Goal: Use online tool/utility: Use online tool/utility

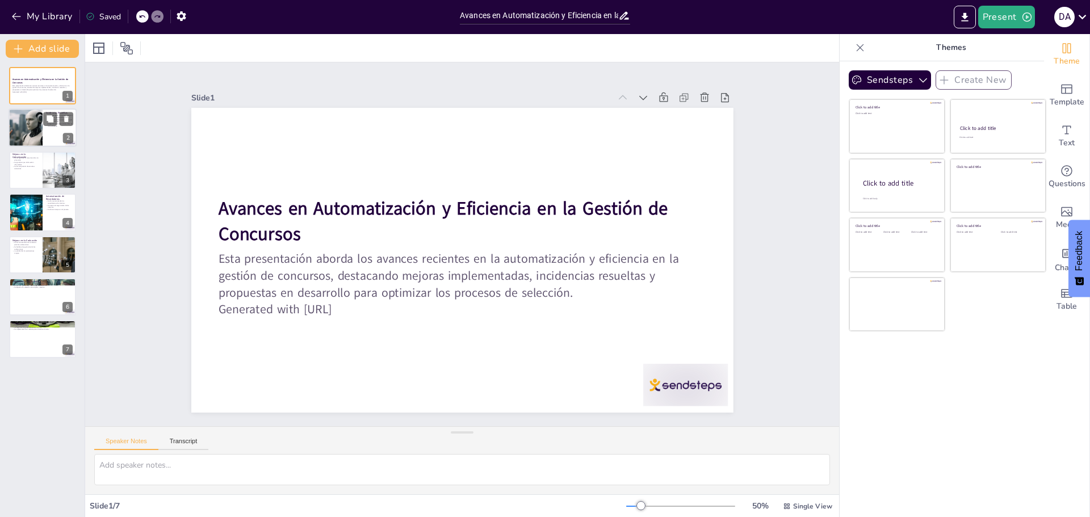
click at [33, 129] on div at bounding box center [26, 128] width 58 height 39
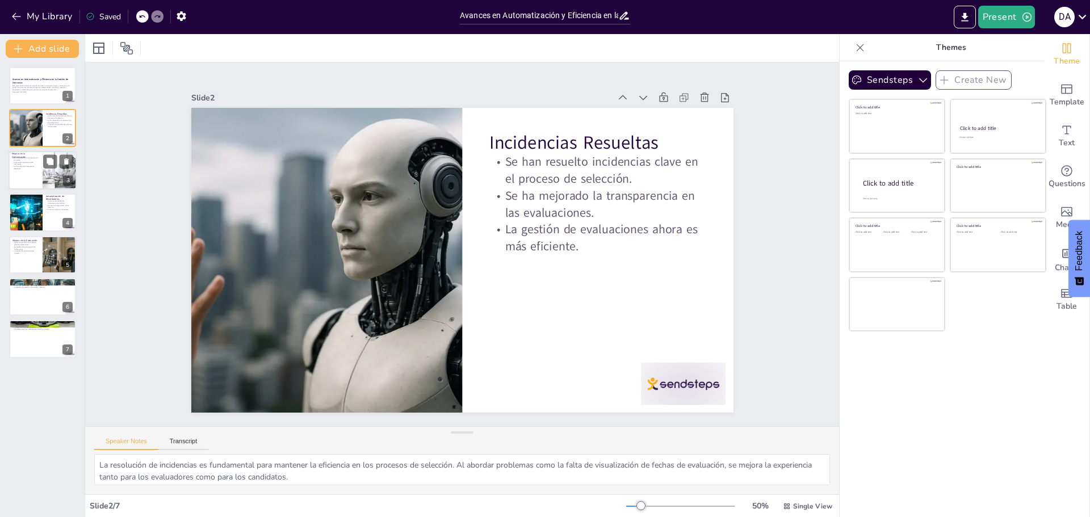
click at [37, 168] on p "Se han adjuntado documentos relevantes." at bounding box center [25, 167] width 27 height 4
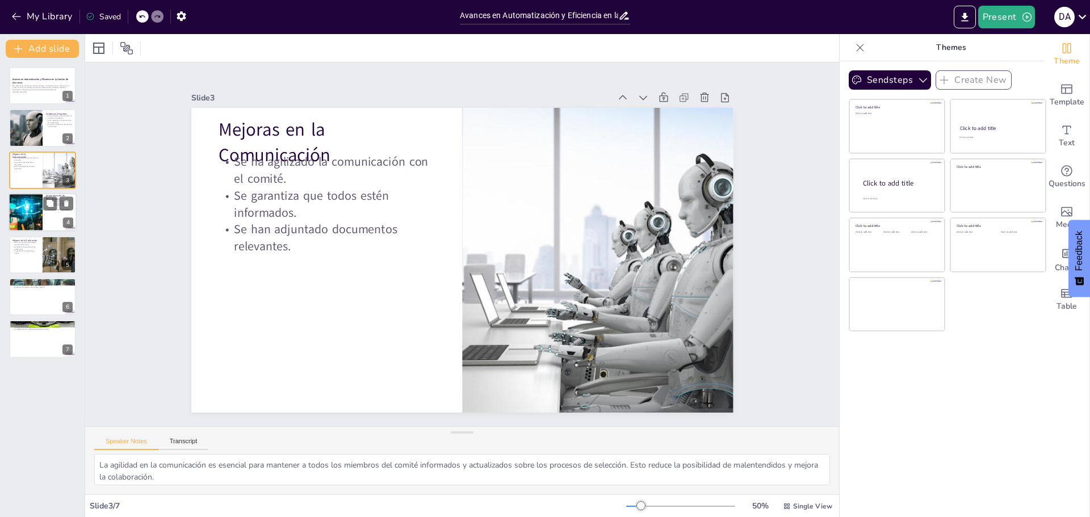
click at [39, 214] on div at bounding box center [26, 212] width 64 height 39
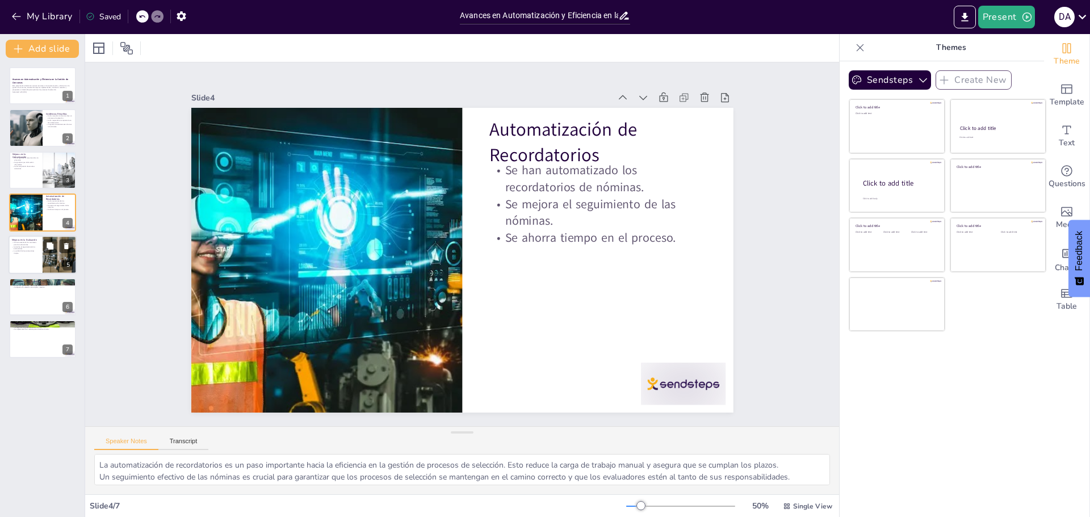
click at [47, 260] on div at bounding box center [59, 255] width 125 height 39
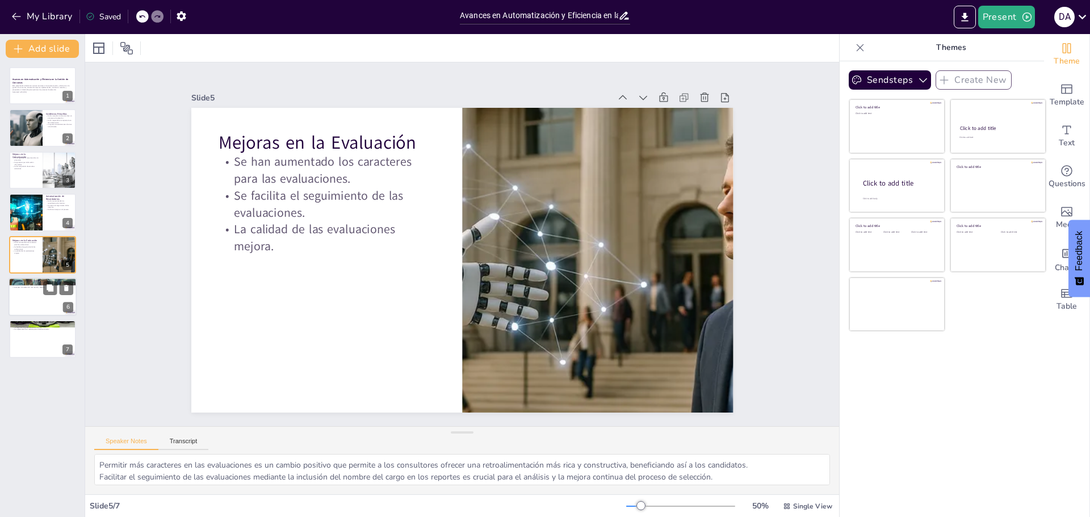
click at [55, 303] on div at bounding box center [43, 297] width 68 height 39
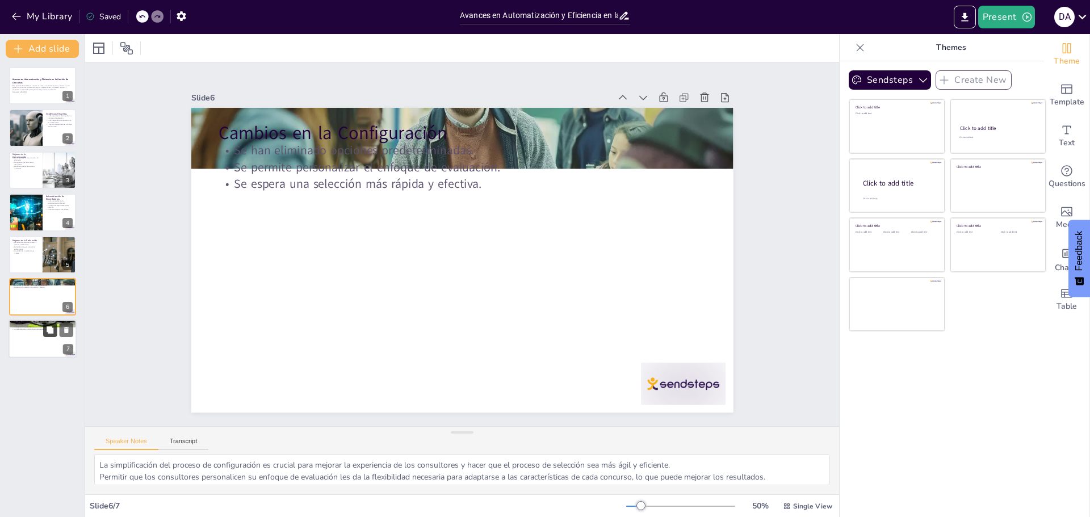
click at [52, 328] on icon at bounding box center [50, 329] width 7 height 7
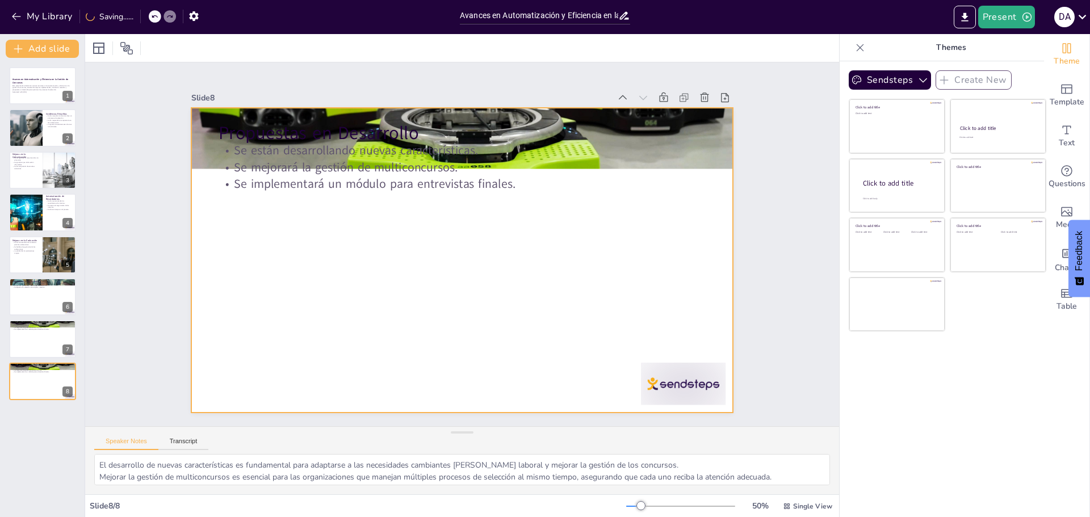
click at [206, 166] on div at bounding box center [462, 260] width 542 height 305
click at [229, 169] on p "Se mejorará la gestión de multiconcursos." at bounding box center [462, 167] width 488 height 17
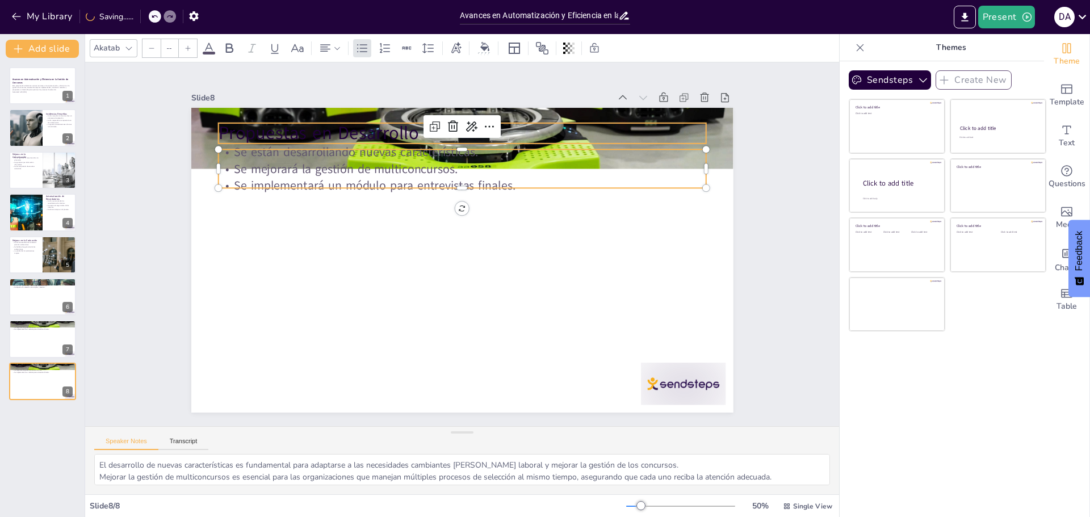
click at [592, 121] on p "Propuestas en Desarrollo" at bounding box center [462, 133] width 488 height 26
type input "48"
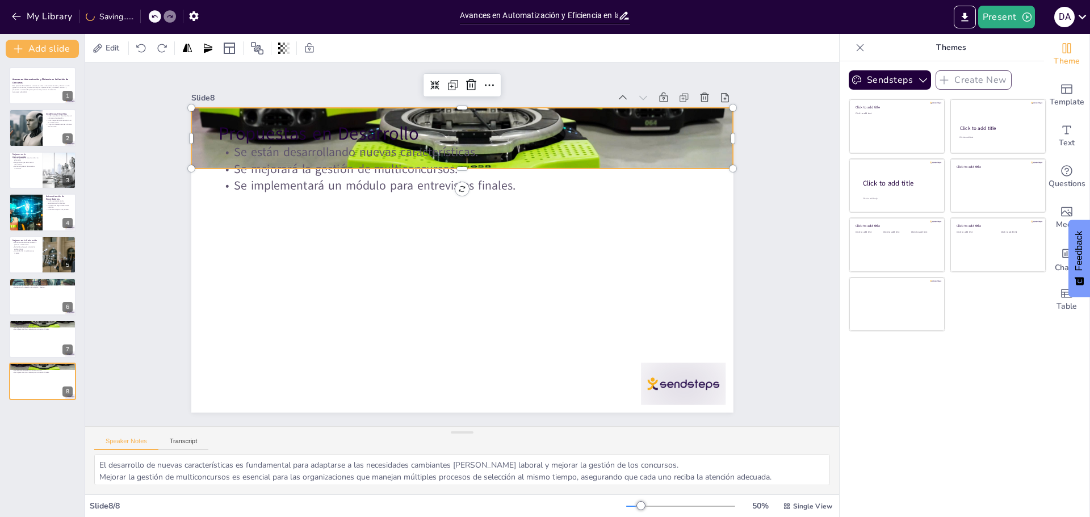
click at [710, 132] on div at bounding box center [462, 138] width 542 height 305
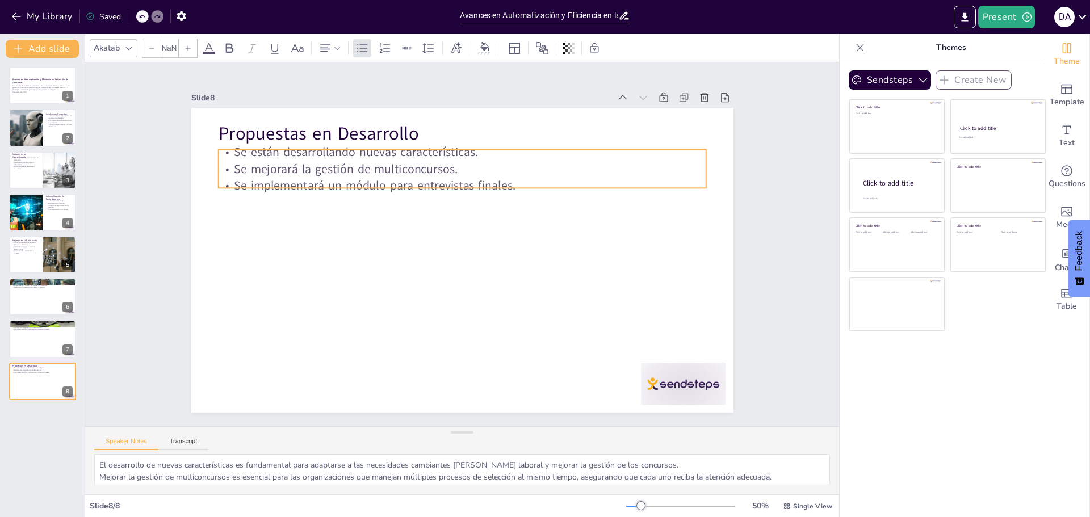
type input "32"
click at [433, 182] on p "Se implementará un módulo para entrevistas finales." at bounding box center [462, 185] width 488 height 17
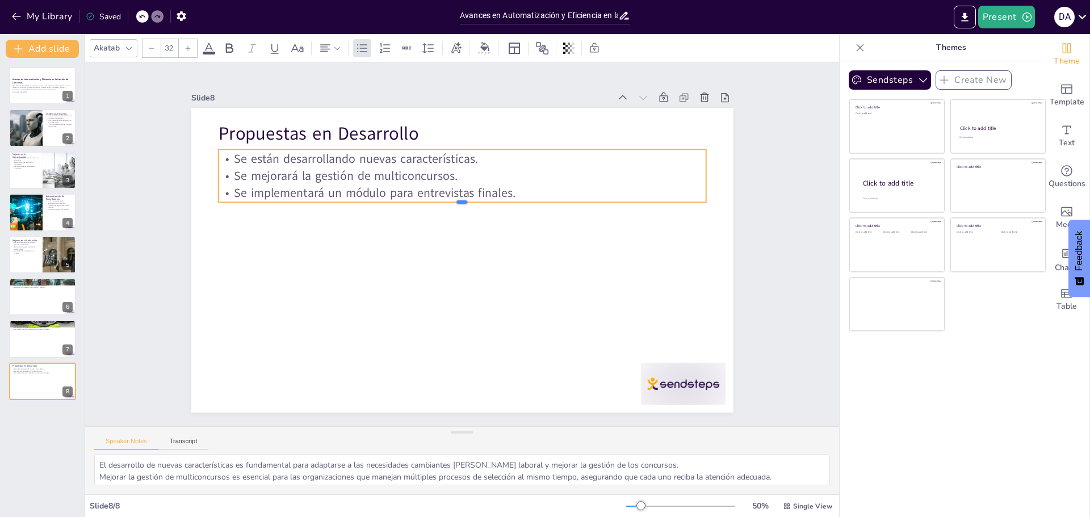
drag, startPoint x: 450, startPoint y: 185, endPoint x: 450, endPoint y: 199, distance: 14.2
click at [450, 202] on div at bounding box center [462, 206] width 488 height 9
